Goal: Task Accomplishment & Management: Use online tool/utility

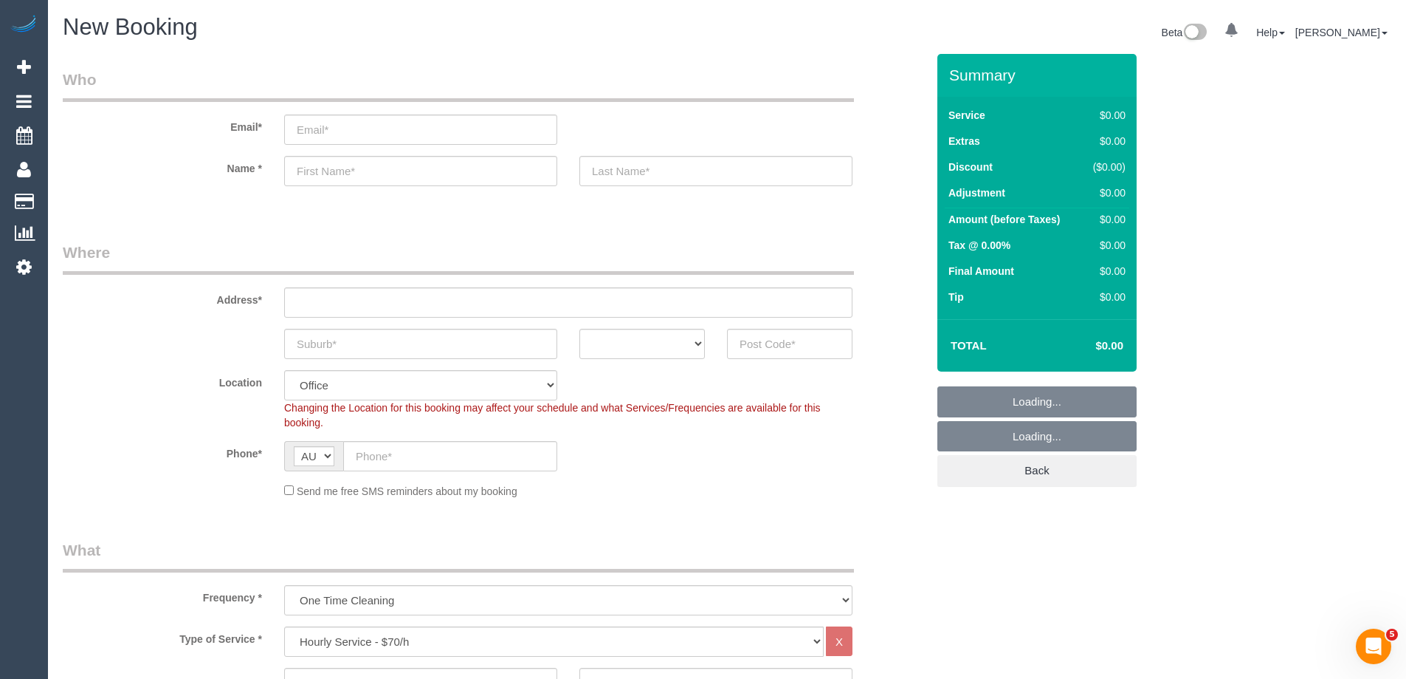
select select "object:1905"
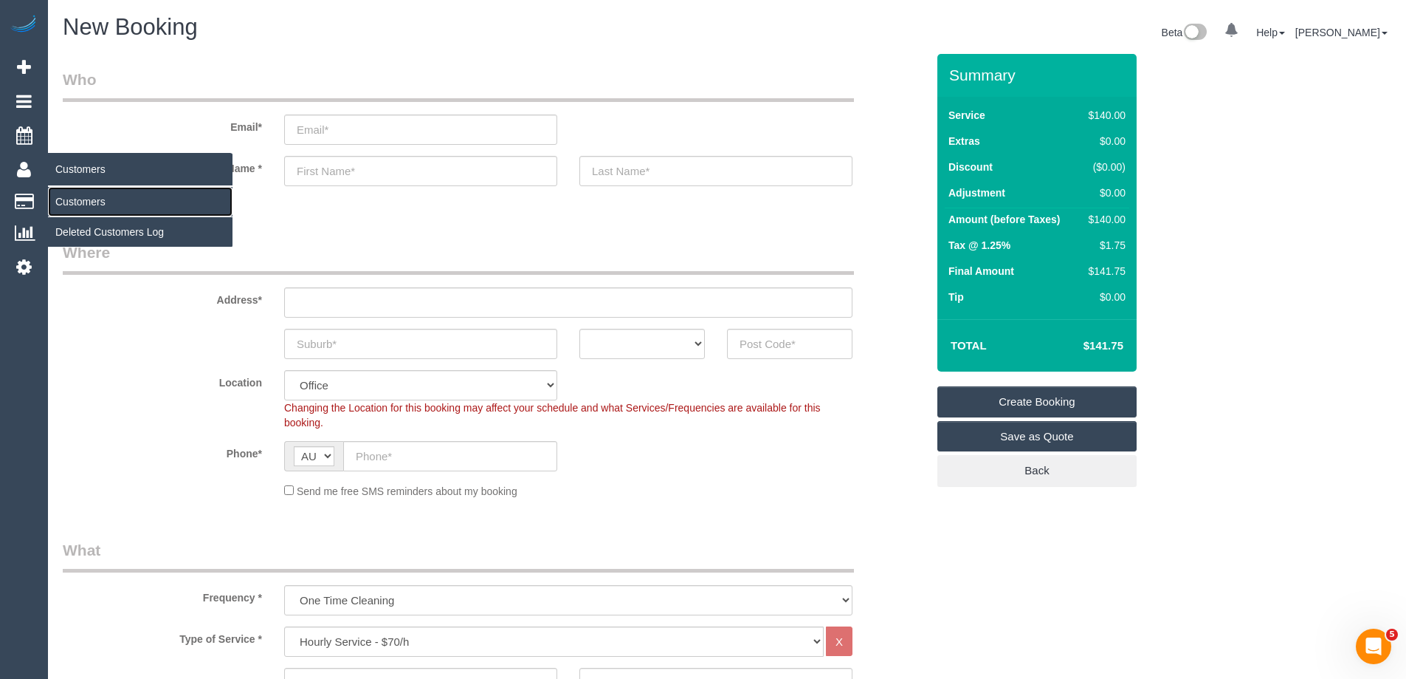
click at [89, 205] on link "Customers" at bounding box center [140, 202] width 185 height 30
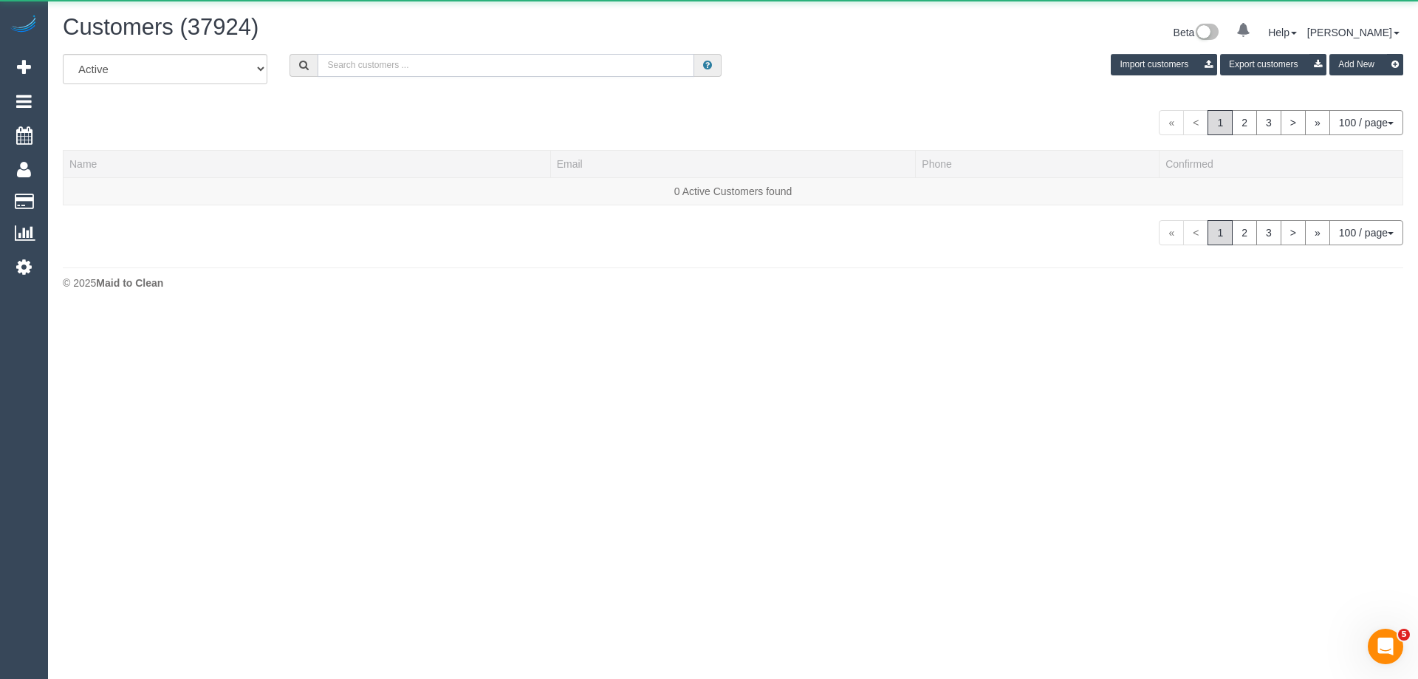
click at [467, 71] on input "text" at bounding box center [505, 65] width 377 height 23
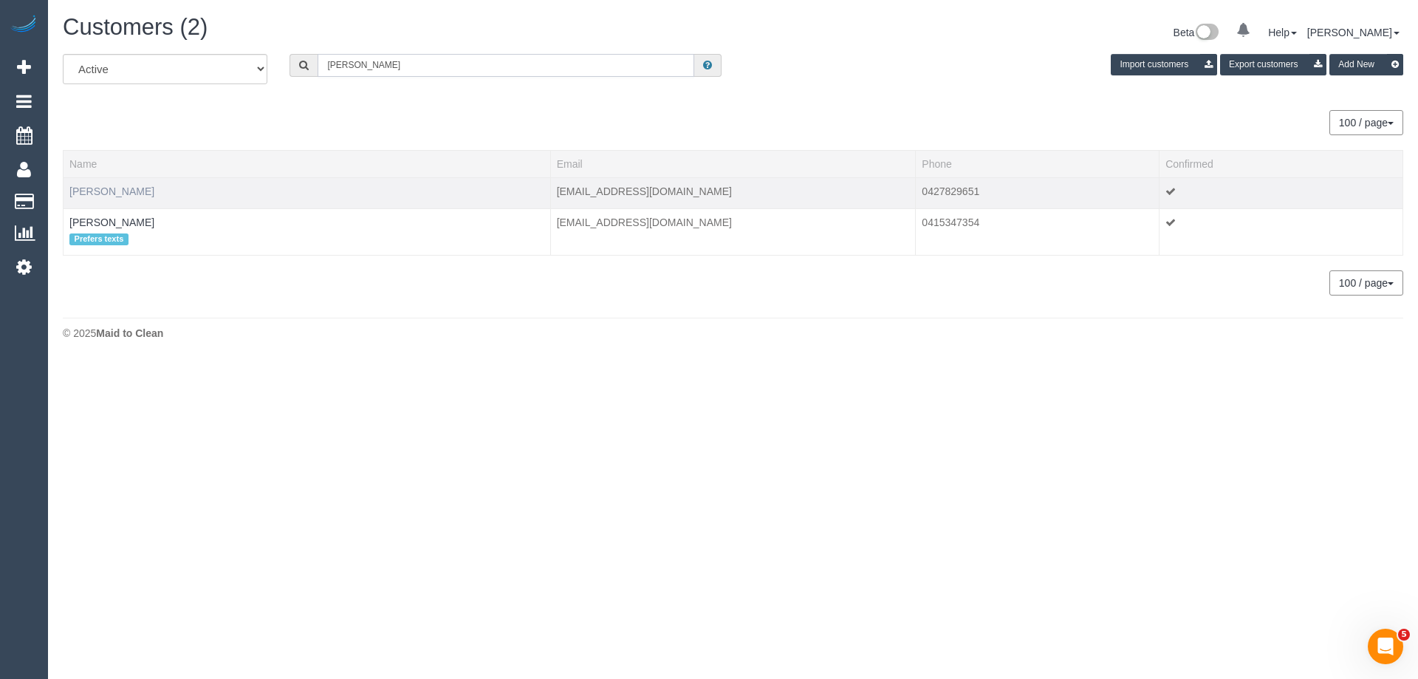
type input "[PERSON_NAME]"
click at [106, 191] on link "[PERSON_NAME]" at bounding box center [111, 191] width 85 height 12
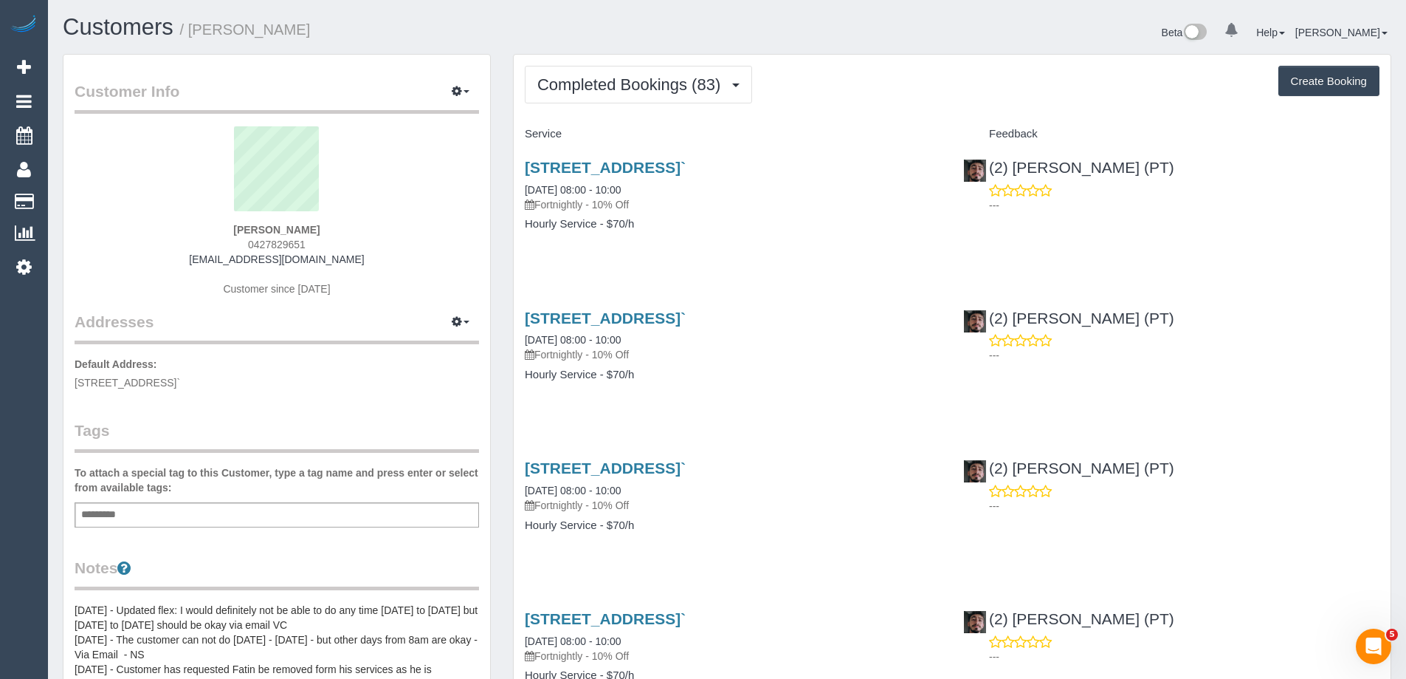
drag, startPoint x: 512, startPoint y: 168, endPoint x: 828, endPoint y: 168, distance: 316.0
copy link "[STREET_ADDRESS]`"
